Goal: Check status: Check status

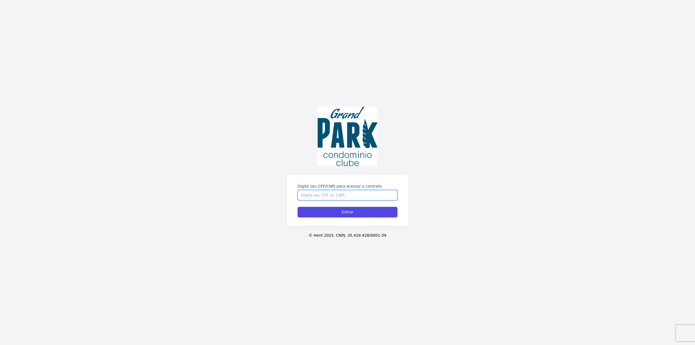
click at [348, 196] on input "Digite seu CPF/CNPJ para acessar o contrato" at bounding box center [348, 195] width 100 height 10
type input "03662506041"
click at [298, 207] on input "Entrar" at bounding box center [348, 212] width 100 height 11
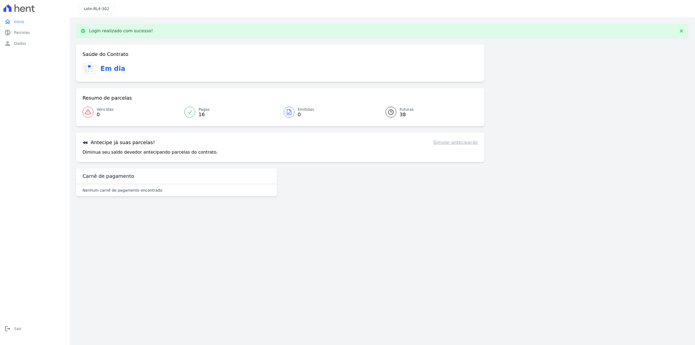
click at [372, 214] on main "Login realizado com sucesso! Confirme os seus contatos Email [EMAIL_ADDRESS][DO…" at bounding box center [381, 181] width 625 height 328
click at [18, 31] on span "Parcelas" at bounding box center [22, 32] width 16 height 5
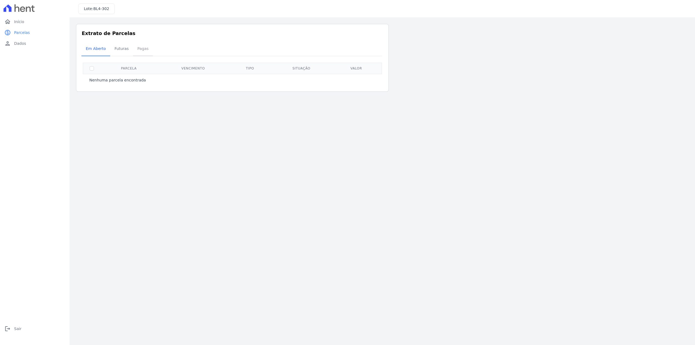
click at [139, 48] on span "Pagas" at bounding box center [143, 48] width 18 height 11
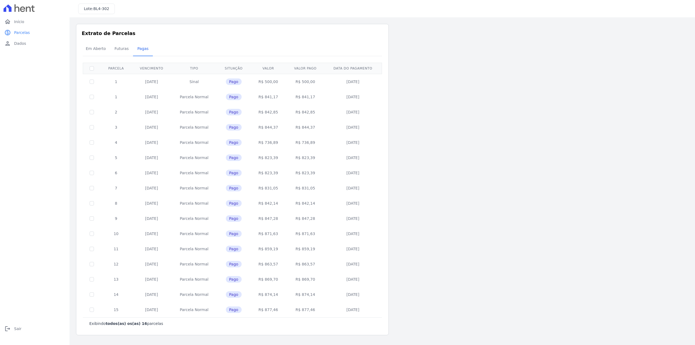
drag, startPoint x: 147, startPoint y: 311, endPoint x: 327, endPoint y: 309, distance: 180.3
click at [327, 309] on tr "15 [DATE] [GEOGRAPHIC_DATA] Pago R$ 877,46 R$ 877,46 [DATE]" at bounding box center [232, 309] width 299 height 15
click at [123, 48] on span "Futuras" at bounding box center [121, 48] width 21 height 11
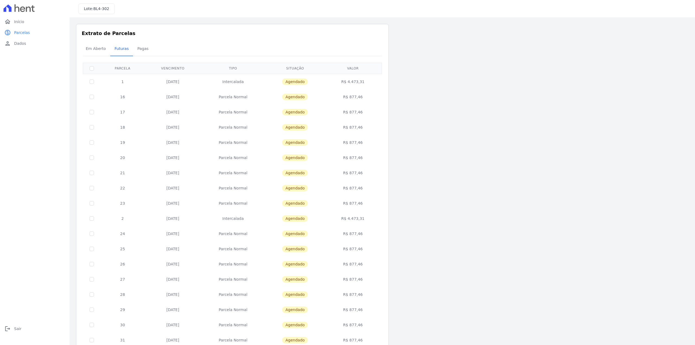
drag, startPoint x: 126, startPoint y: 95, endPoint x: 298, endPoint y: 98, distance: 171.3
click at [298, 98] on tr "16 [DATE] [GEOGRAPHIC_DATA] [GEOGRAPHIC_DATA] R$ 877,46" at bounding box center [232, 96] width 299 height 15
